Goal: Check status

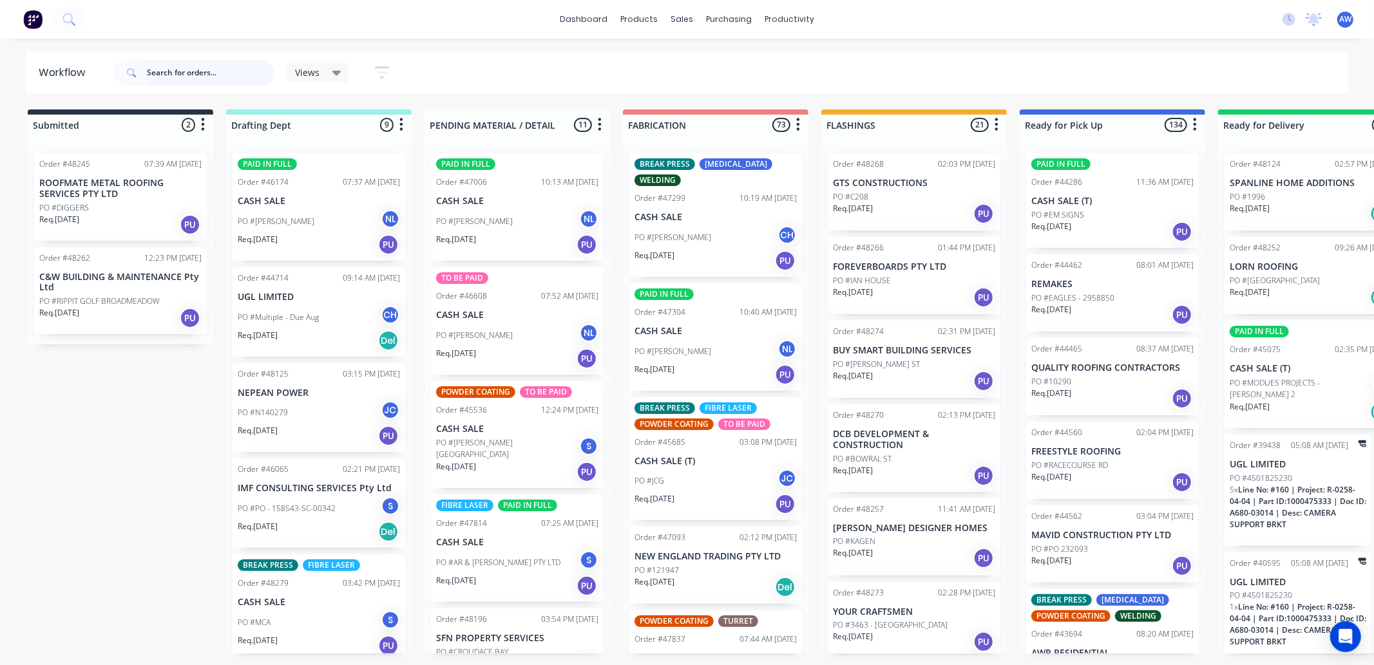
click at [192, 70] on input "text" at bounding box center [211, 73] width 128 height 26
type input "48220"
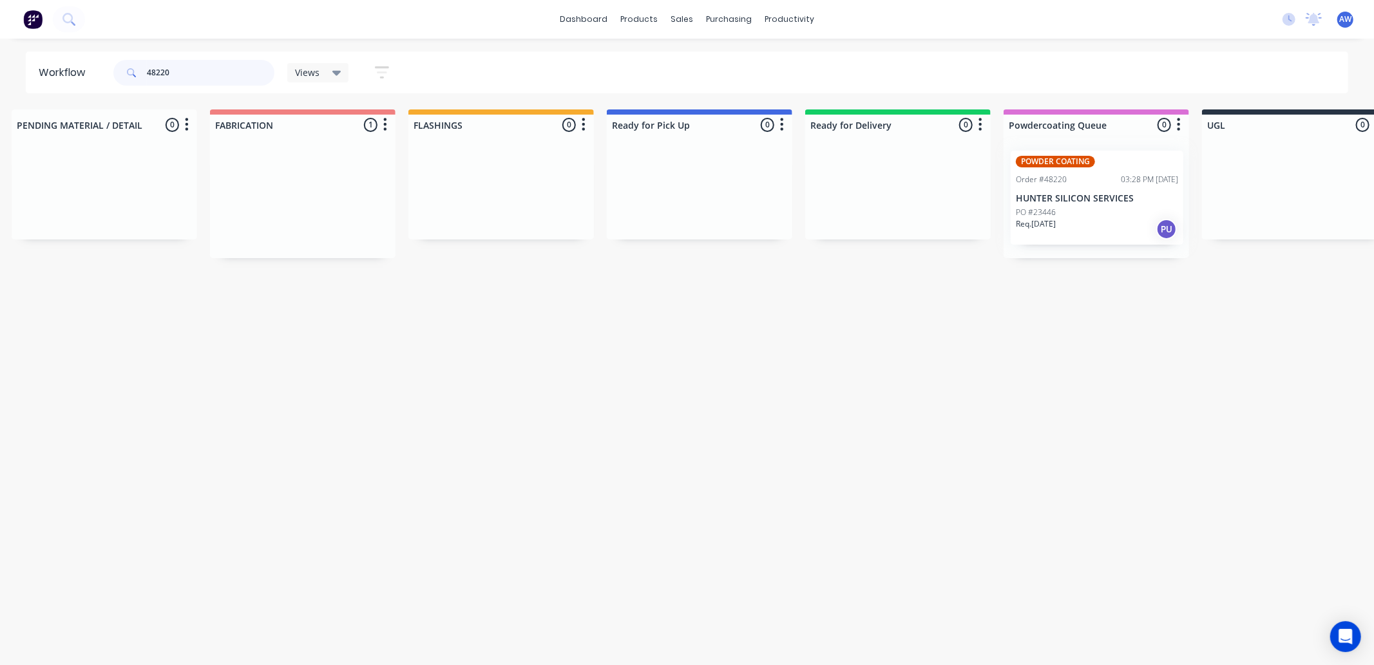
scroll to position [0, 423]
drag, startPoint x: 713, startPoint y: 211, endPoint x: 1099, endPoint y: 207, distance: 386.6
click at [1099, 207] on div "Submitted 0 Sort By Created date Required date Order number Customer name Most …" at bounding box center [642, 184] width 2149 height 149
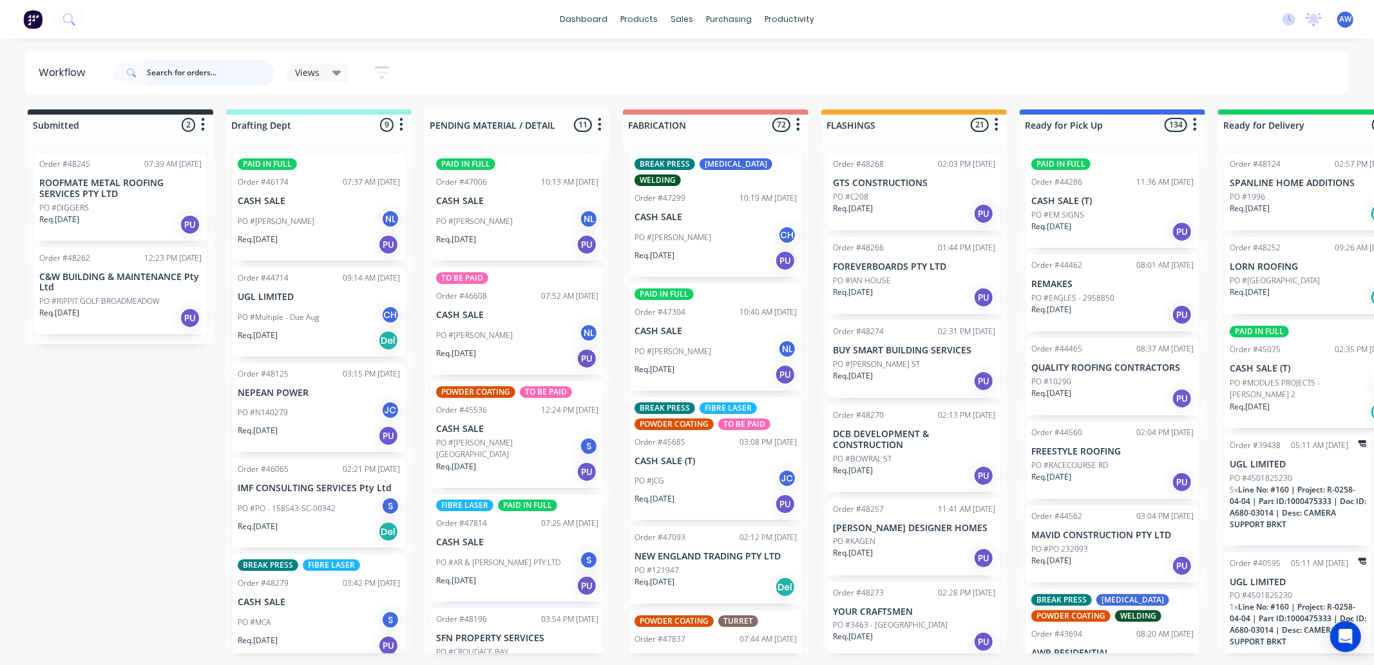
click at [159, 72] on input "text" at bounding box center [211, 73] width 128 height 26
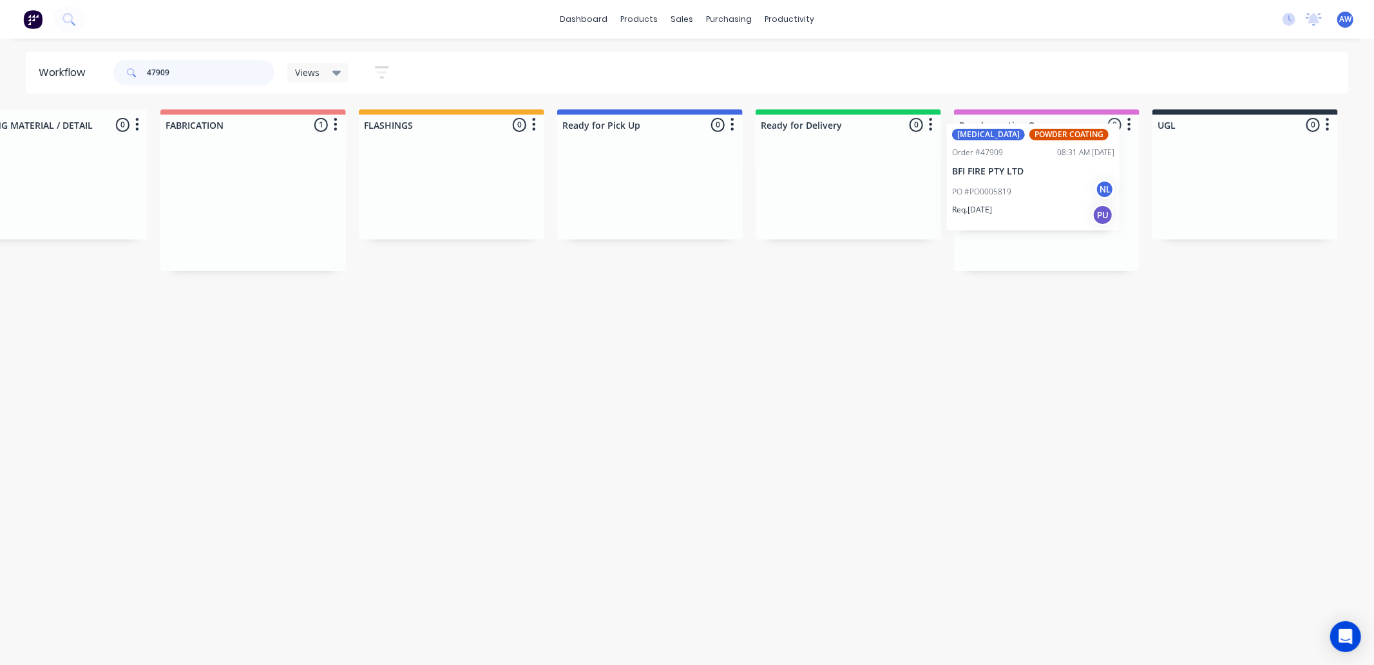
scroll to position [0, 471]
drag, startPoint x: 680, startPoint y: 214, endPoint x: 1001, endPoint y: 185, distance: 322.8
click at [1001, 185] on div "Submitted 0 Sort By Created date Required date Order number Customer name Most …" at bounding box center [595, 191] width 2149 height 162
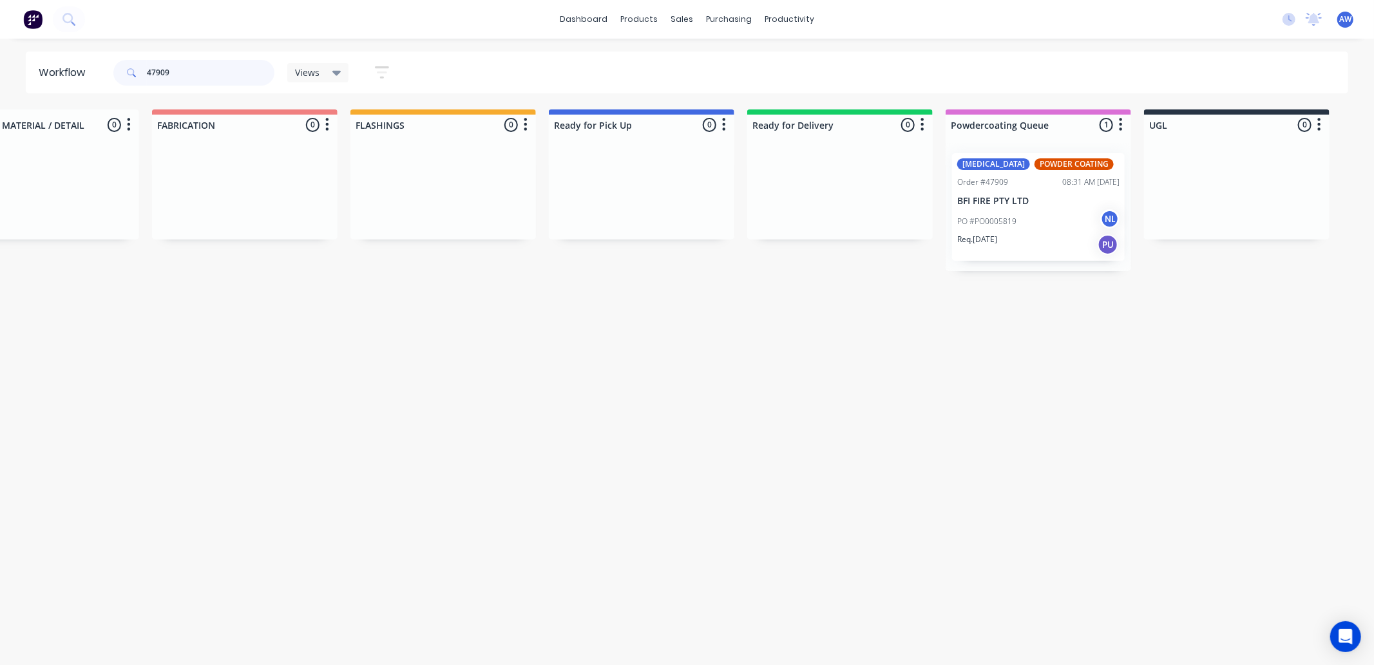
click at [192, 66] on input "47909" at bounding box center [211, 73] width 128 height 26
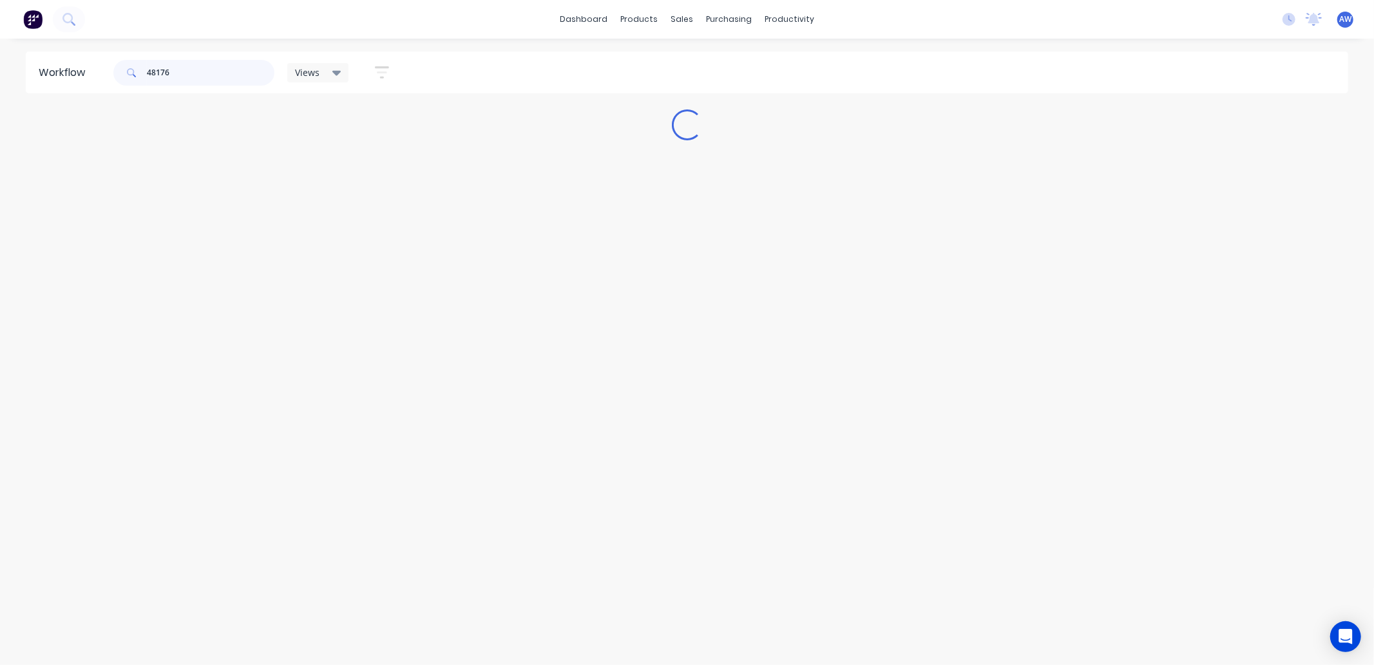
scroll to position [0, 0]
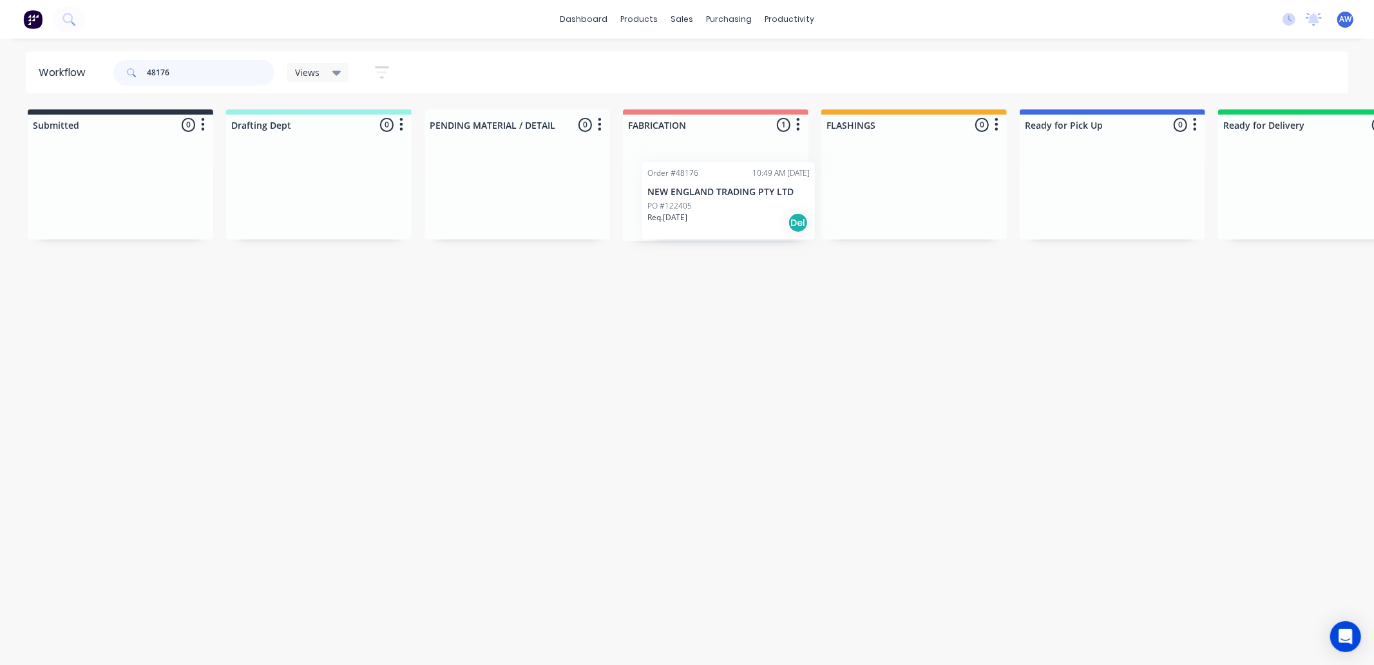
drag, startPoint x: 712, startPoint y: 200, endPoint x: 725, endPoint y: 208, distance: 15.9
click at [725, 208] on div "Order #48176 10:49 AM [DATE] NEW ENGLAND TRADING PTY LTD PO #122405 Req. [DATE]…" at bounding box center [716, 192] width 186 height 98
type input "48167"
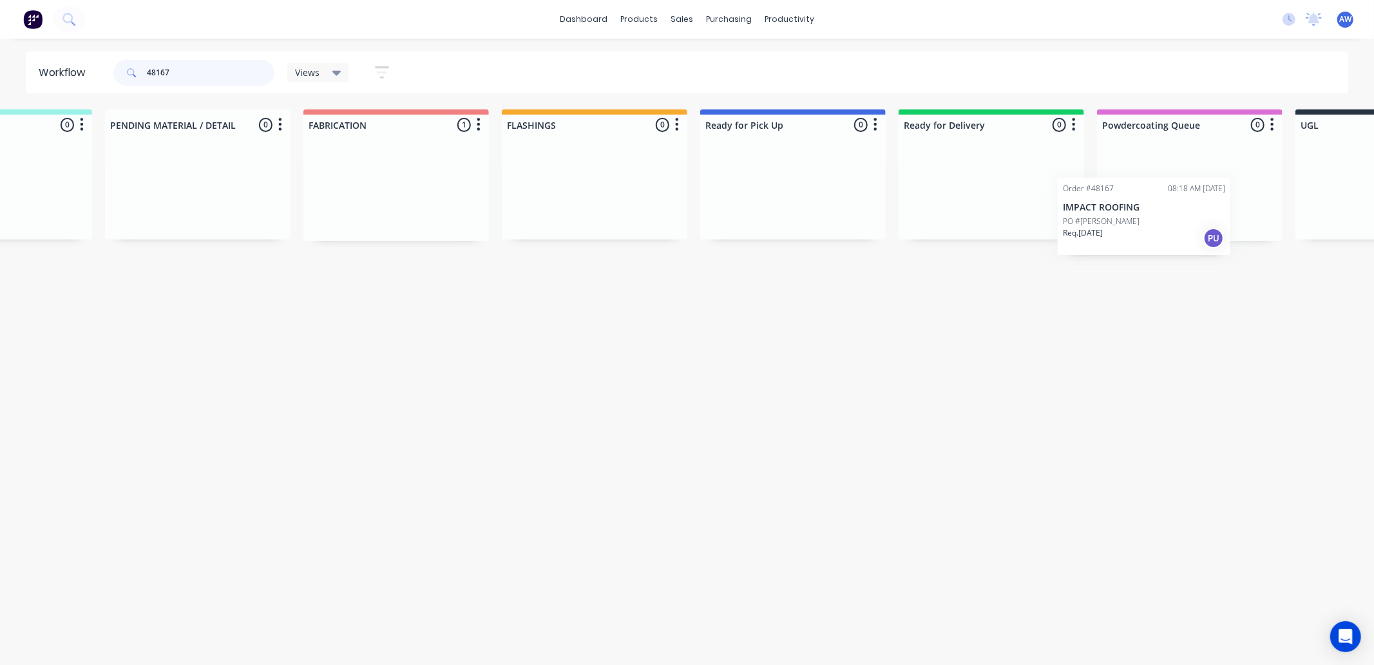
drag, startPoint x: 725, startPoint y: 187, endPoint x: 1150, endPoint y: 195, distance: 425.3
click at [1154, 200] on div "Submitted 0 Sort By Created date Required date Order number Customer name Most …" at bounding box center [745, 175] width 2149 height 131
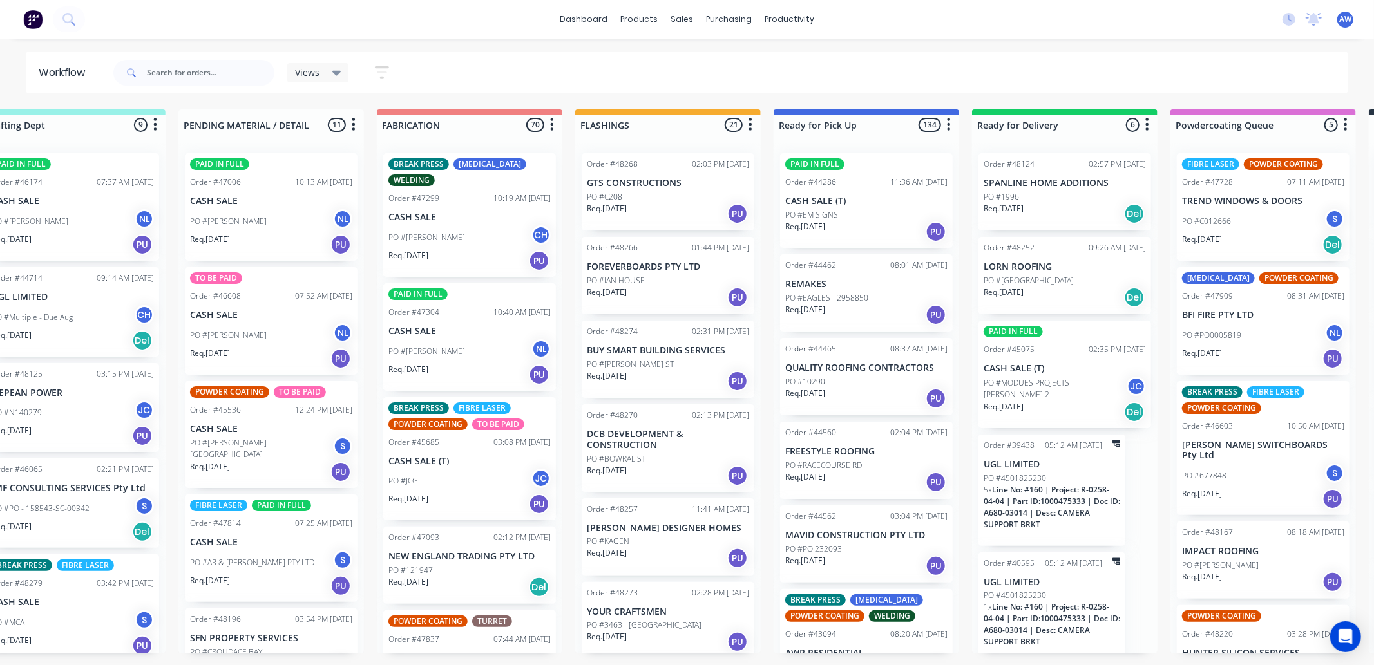
scroll to position [0, 253]
